Goal: Navigation & Orientation: Find specific page/section

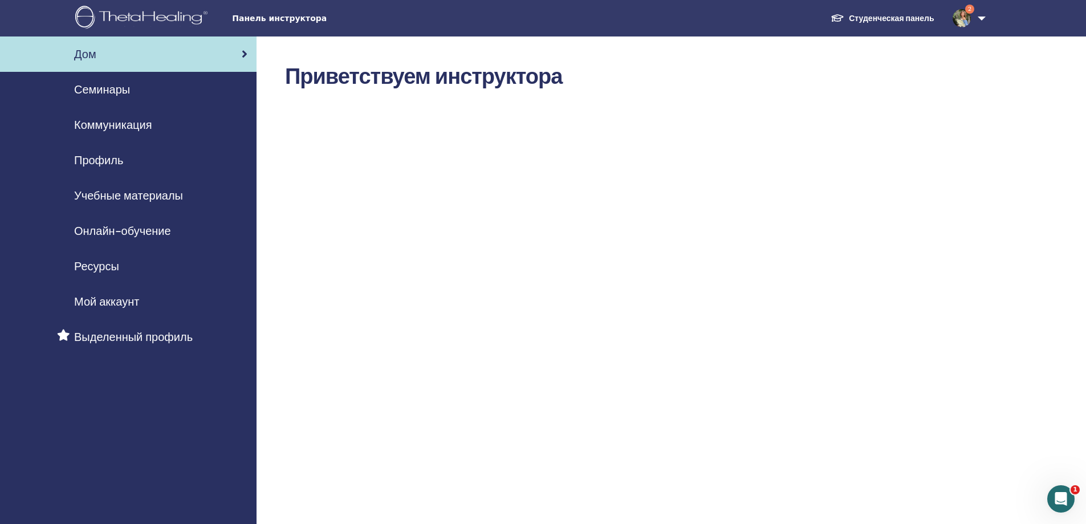
click at [128, 90] on span "Семинары" at bounding box center [102, 89] width 56 height 17
click at [114, 90] on span "Семинары" at bounding box center [102, 89] width 56 height 17
click at [115, 88] on span "Семинары" at bounding box center [102, 89] width 56 height 17
click at [959, 15] on img at bounding box center [962, 18] width 18 height 18
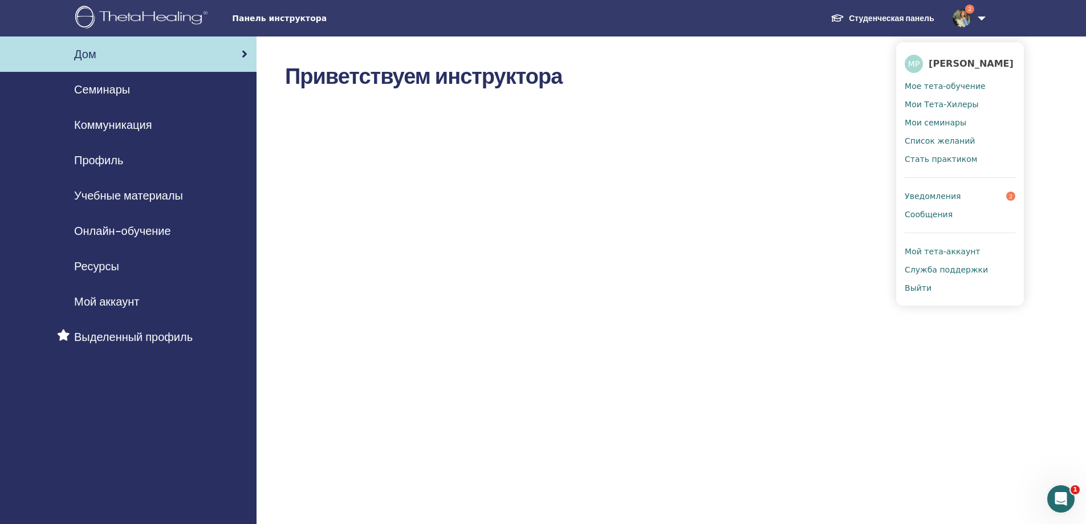
click at [932, 198] on span "Уведомления" at bounding box center [933, 196] width 56 height 10
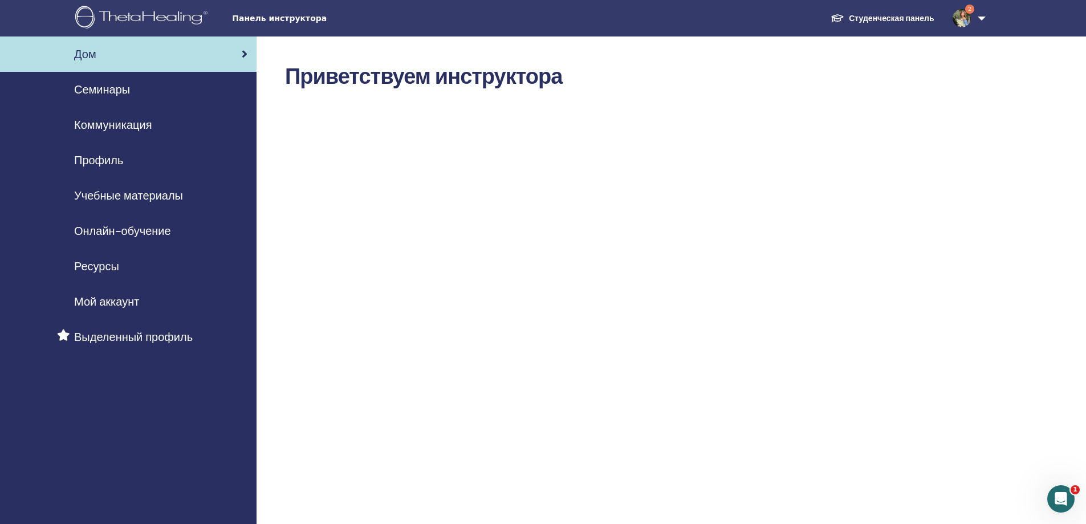
click at [965, 9] on span "2" at bounding box center [969, 9] width 9 height 9
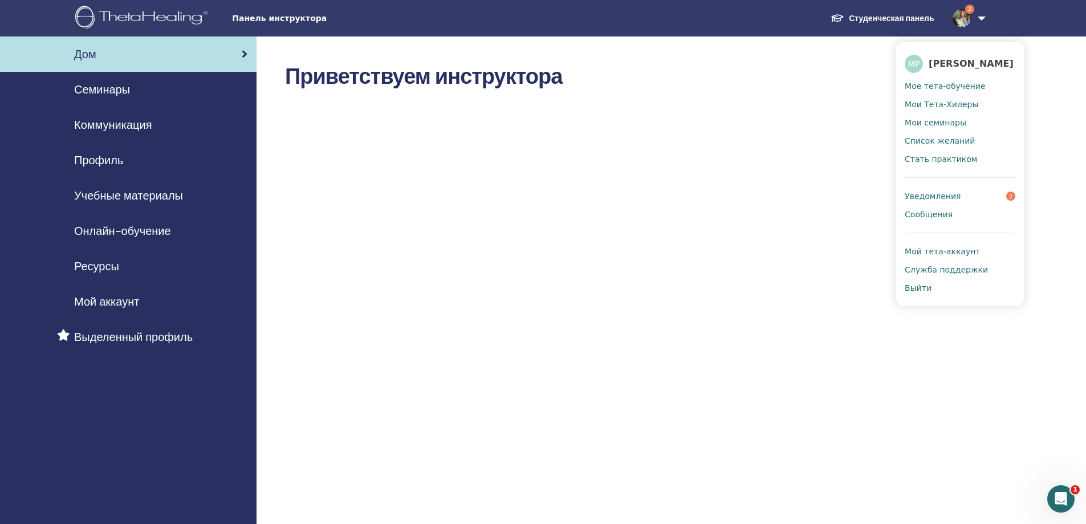
click at [925, 198] on span "Уведомления" at bounding box center [933, 196] width 56 height 10
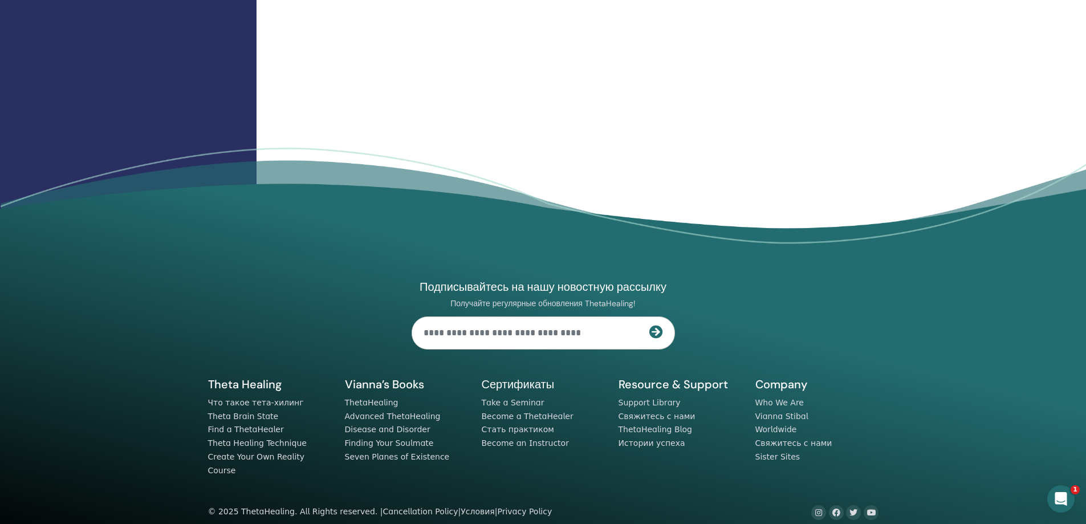
scroll to position [1375, 0]
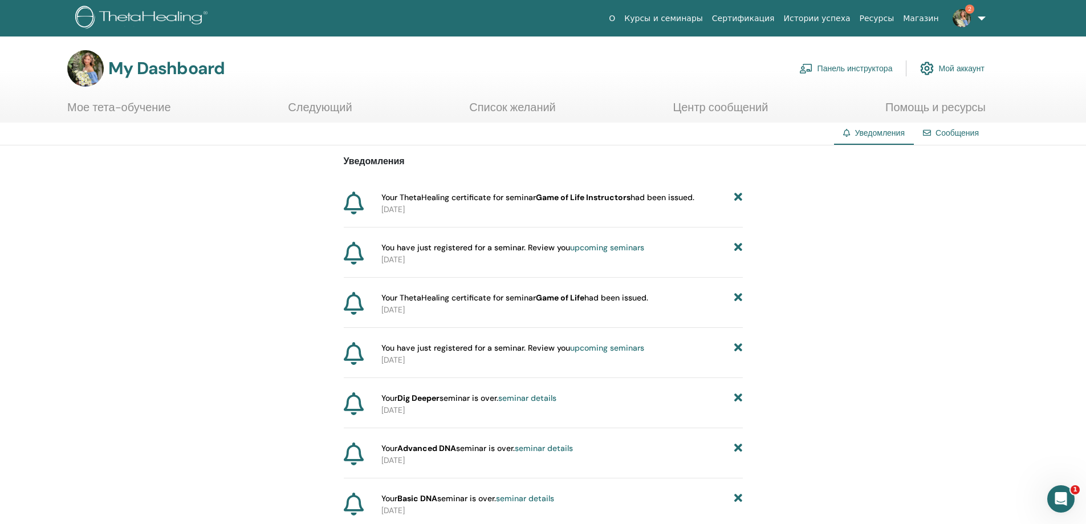
click at [836, 68] on link "Панель инструктора" at bounding box center [846, 68] width 94 height 25
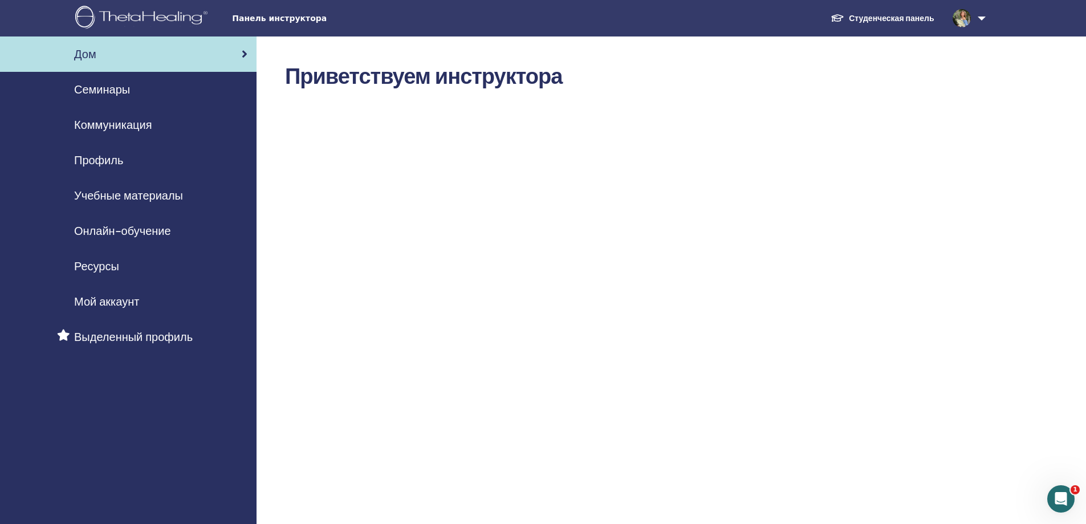
click at [127, 302] on span "Мой аккаунт" at bounding box center [106, 301] width 65 height 17
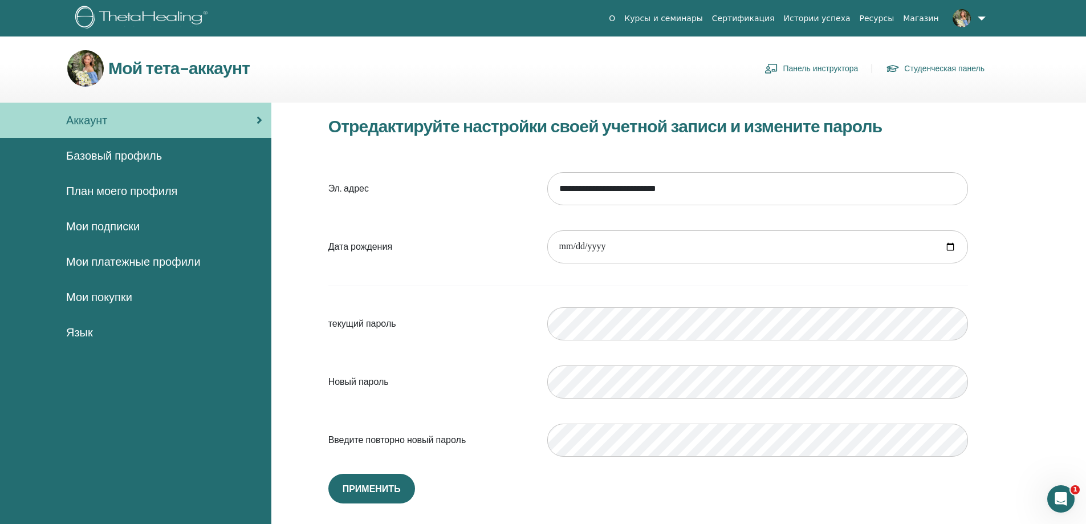
click at [115, 123] on div "Аккаунт" at bounding box center [135, 120] width 253 height 17
click at [118, 298] on span "Мои покупки" at bounding box center [99, 297] width 66 height 17
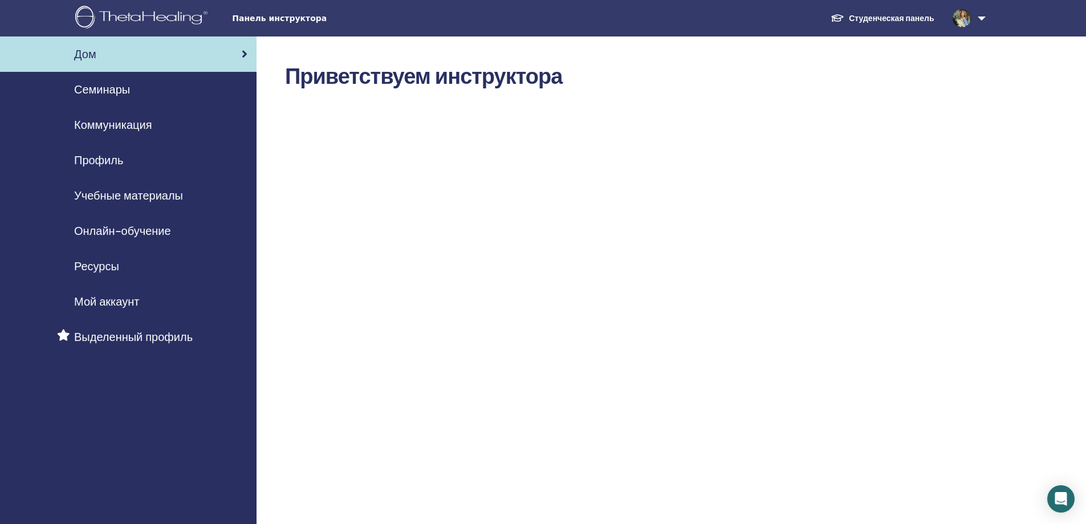
click at [122, 197] on span "Учебные материалы" at bounding box center [128, 195] width 109 height 17
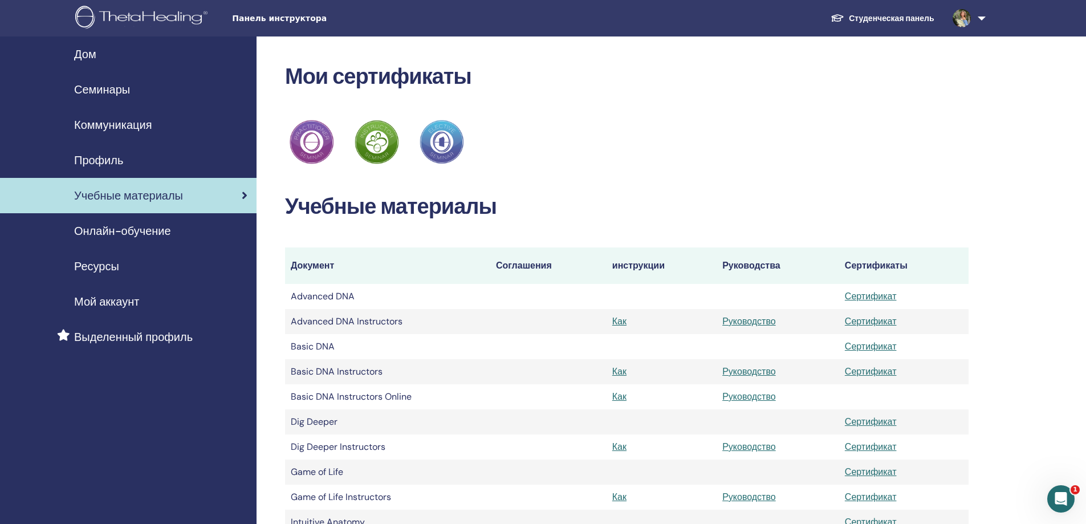
click at [119, 87] on span "Семинары" at bounding box center [102, 89] width 56 height 17
